Goal: Find specific page/section: Locate a particular part of the current website

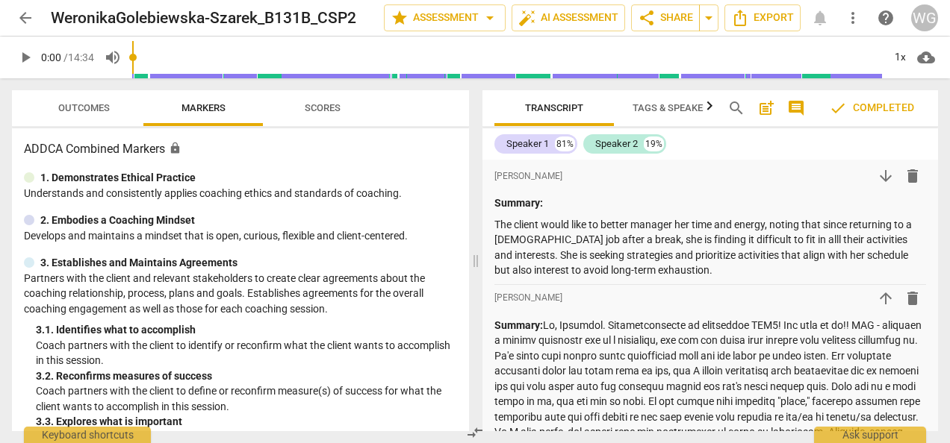
click at [21, 16] on span "arrow_back" at bounding box center [25, 18] width 18 height 18
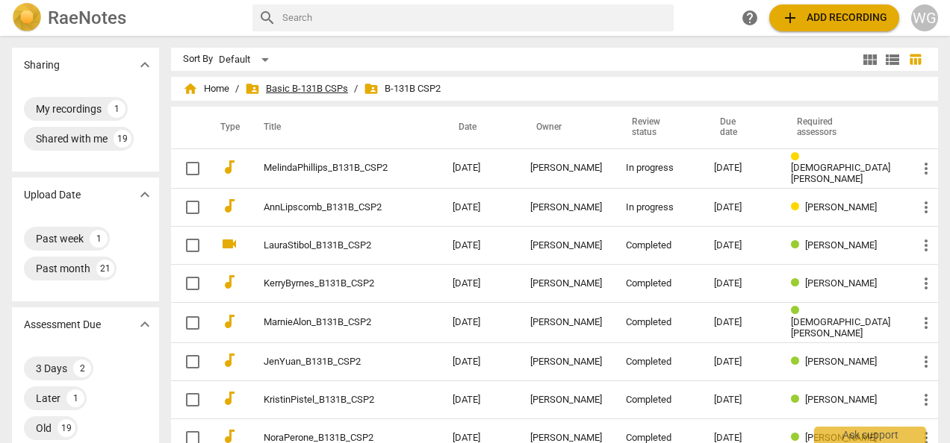
click at [329, 94] on span "folder_shared Basic B-131B CSPs" at bounding box center [296, 88] width 103 height 15
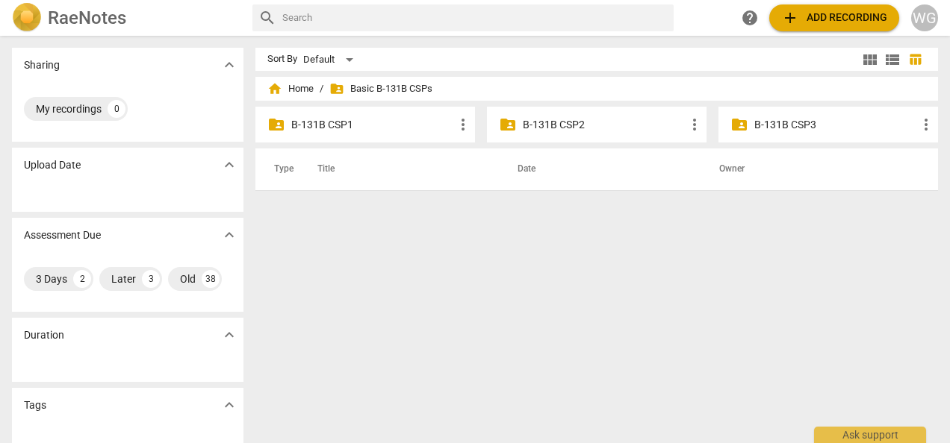
click at [785, 122] on p "B-131B CSP3" at bounding box center [835, 125] width 163 height 16
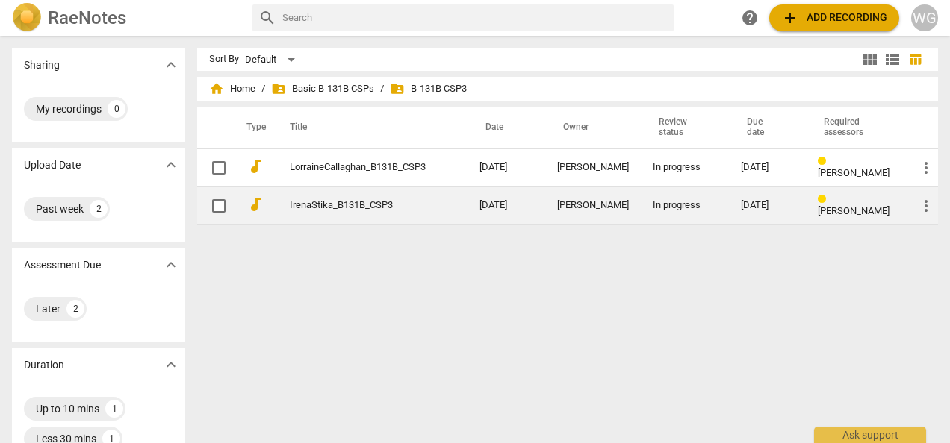
click at [352, 201] on link "IrenaStika_B131B_CSP3" at bounding box center [358, 205] width 136 height 11
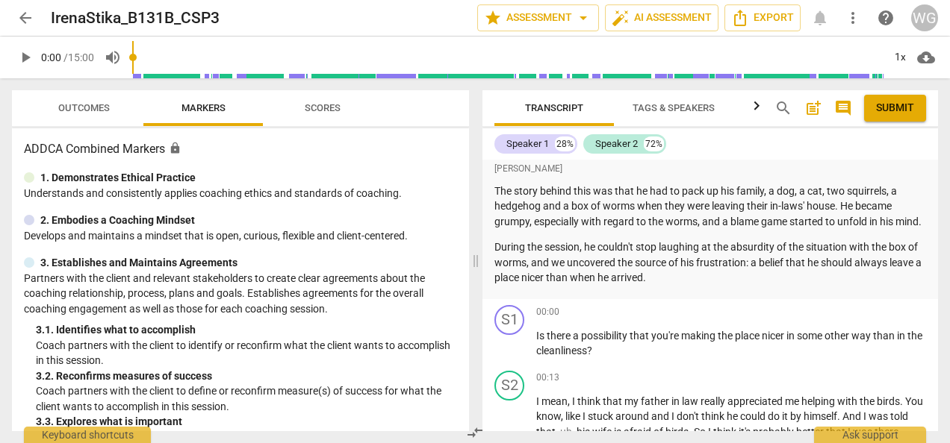
scroll to position [75, 0]
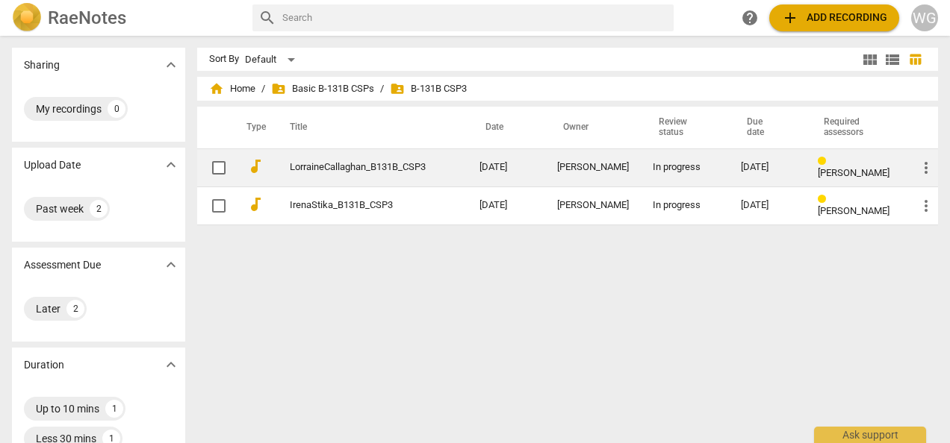
click at [340, 158] on td "LorraineCallaghan_B131B_CSP3" at bounding box center [370, 168] width 196 height 38
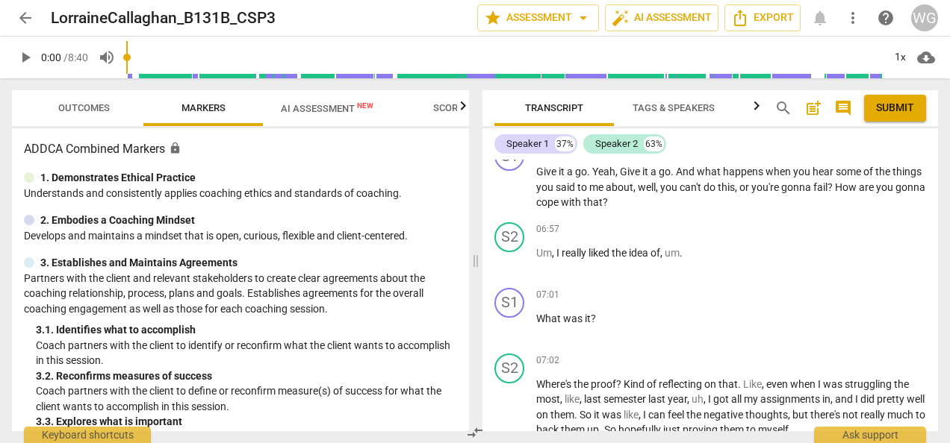
scroll to position [2688, 0]
